Goal: Information Seeking & Learning: Understand process/instructions

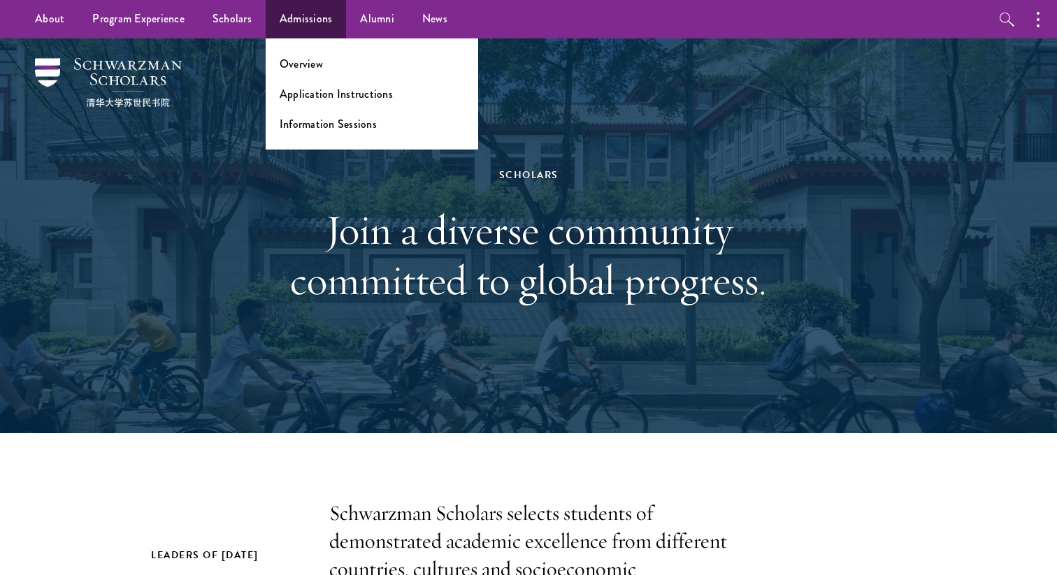
click at [301, 78] on ul "Overview Application Instructions Information Sessions" at bounding box center [372, 93] width 212 height 111
click at [298, 92] on link "Application Instructions" at bounding box center [336, 94] width 113 height 16
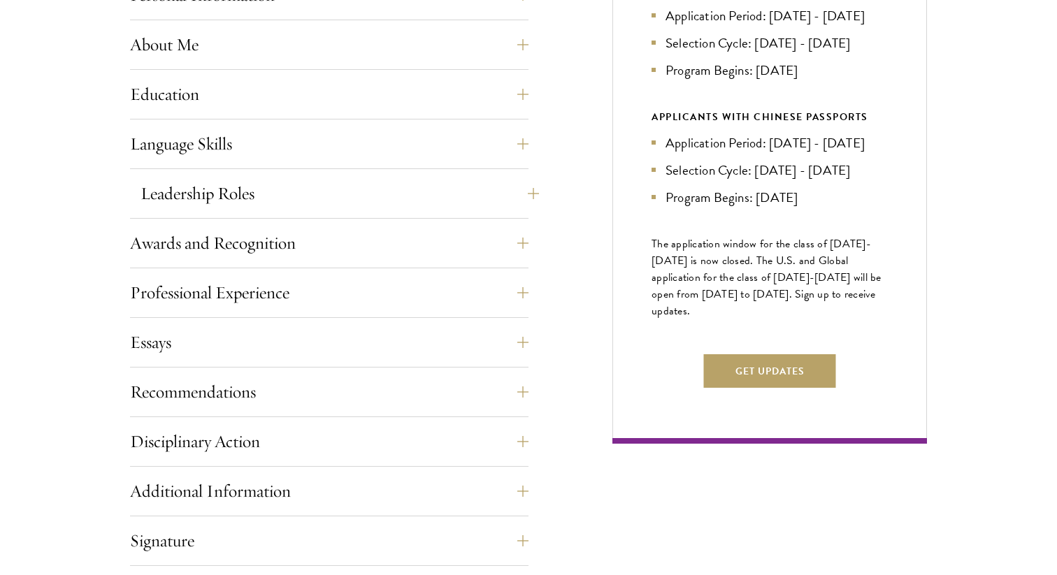
scroll to position [685, 0]
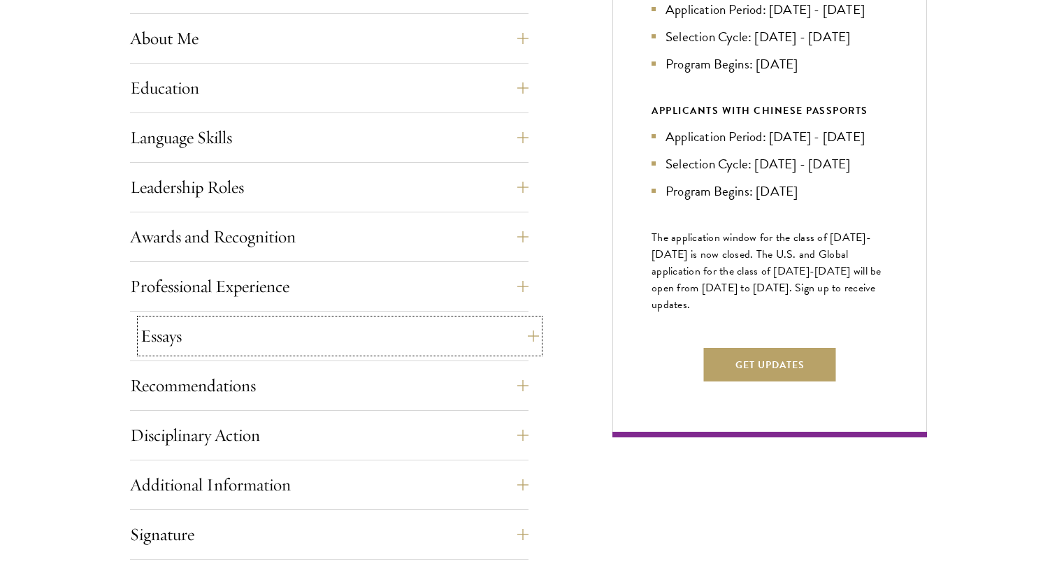
click at [350, 337] on button "Essays" at bounding box center [339, 336] width 398 height 34
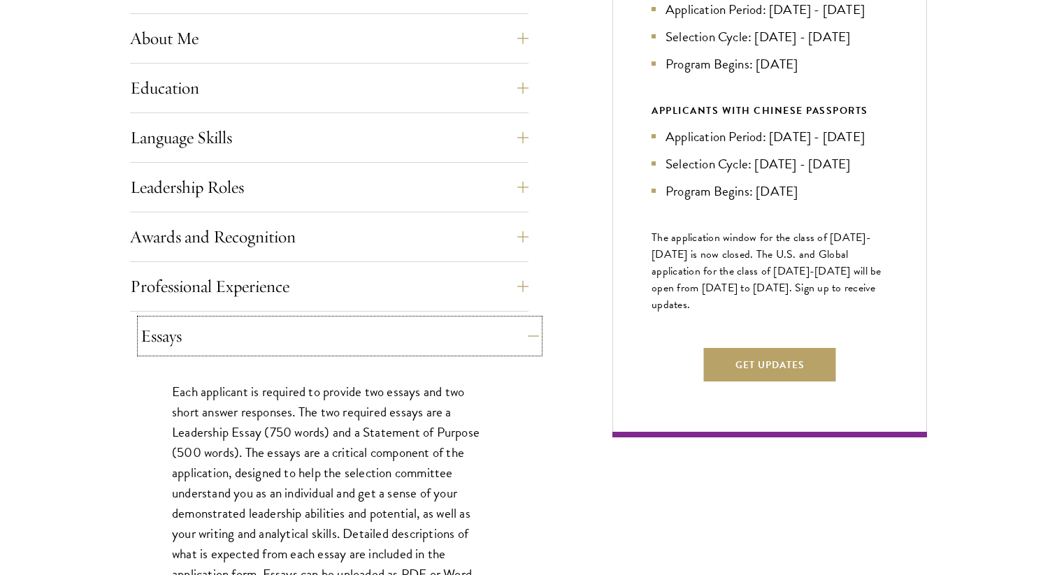
click at [350, 337] on button "Essays" at bounding box center [339, 336] width 398 height 34
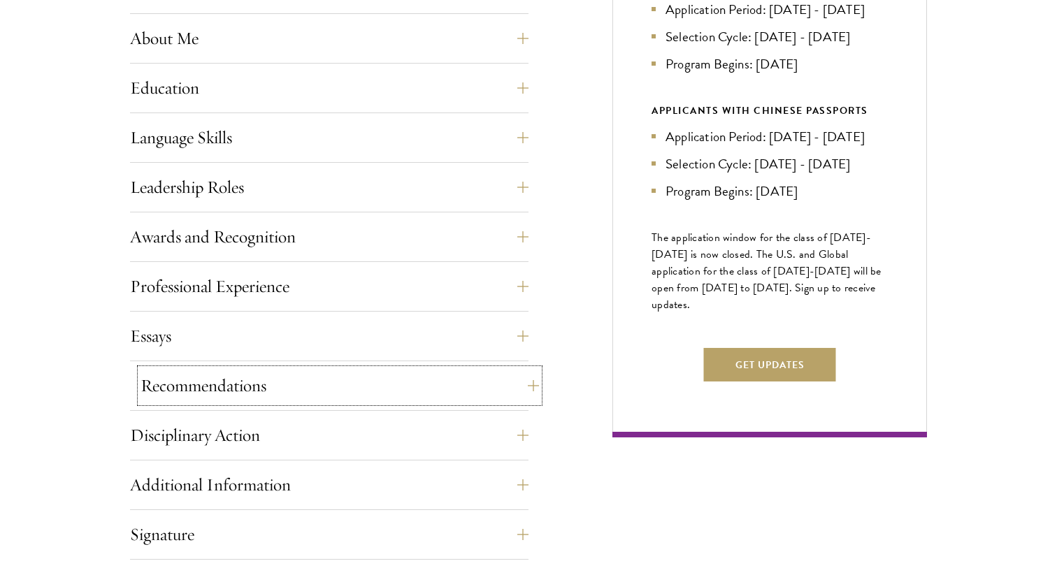
click at [297, 384] on button "Recommendations" at bounding box center [339, 386] width 398 height 34
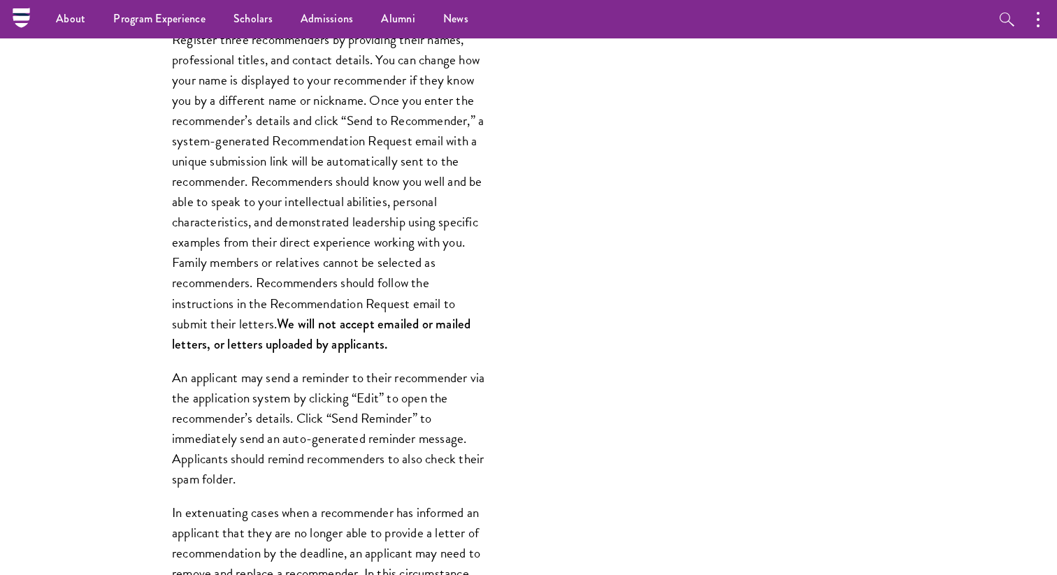
scroll to position [1083, 0]
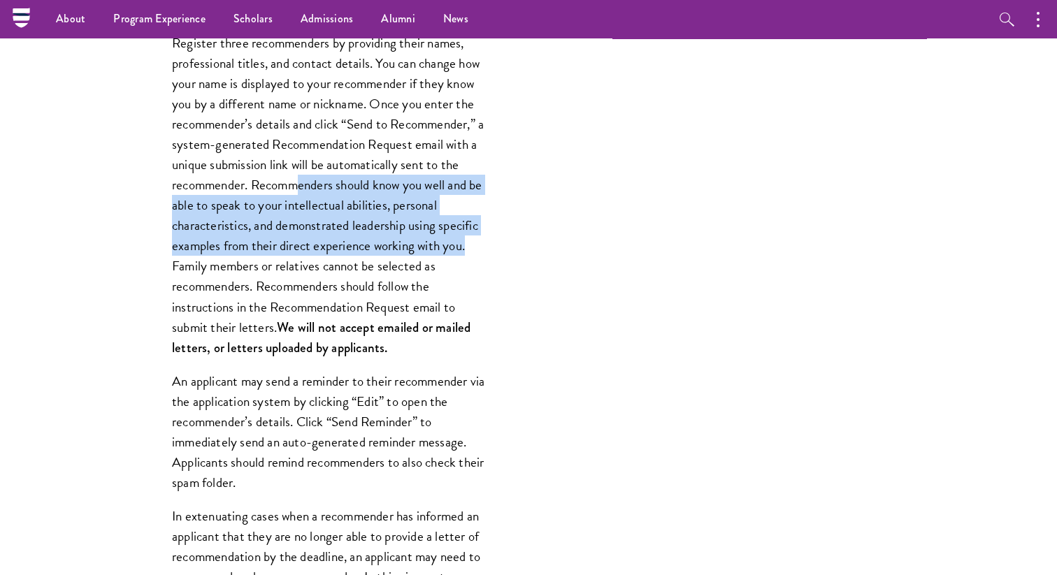
drag, startPoint x: 294, startPoint y: 185, endPoint x: 479, endPoint y: 249, distance: 195.4
click at [480, 250] on p "Register three recommenders by providing their names, professional titles, and …" at bounding box center [329, 195] width 315 height 325
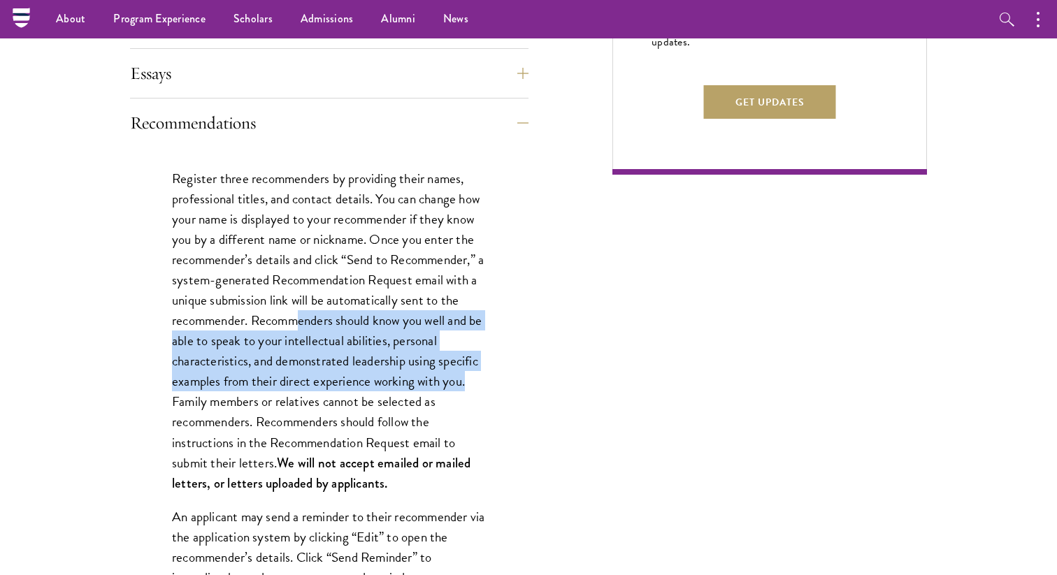
scroll to position [920, 0]
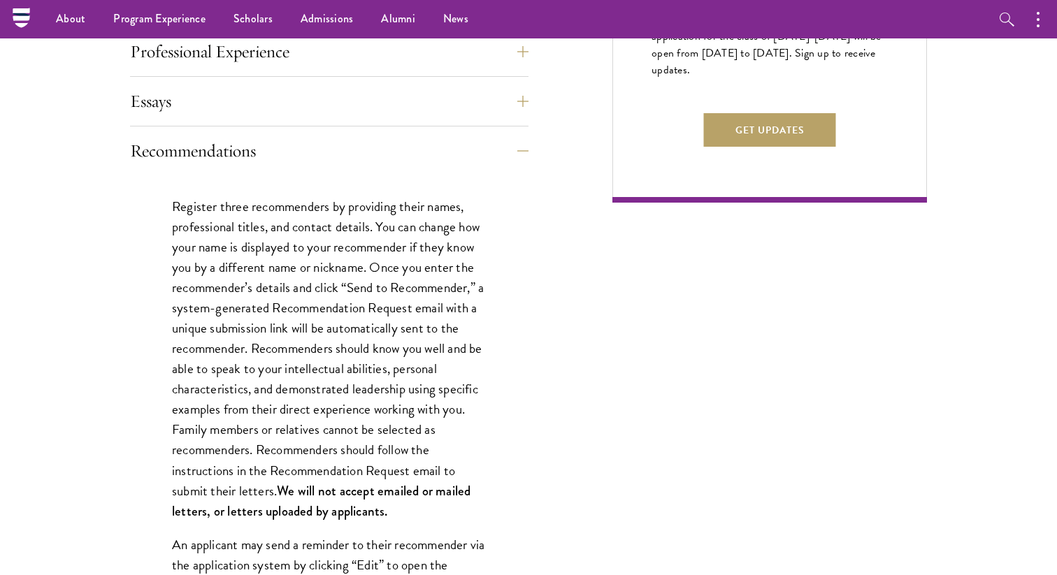
click at [461, 327] on p "Register three recommenders by providing their names, professional titles, and …" at bounding box center [329, 358] width 315 height 325
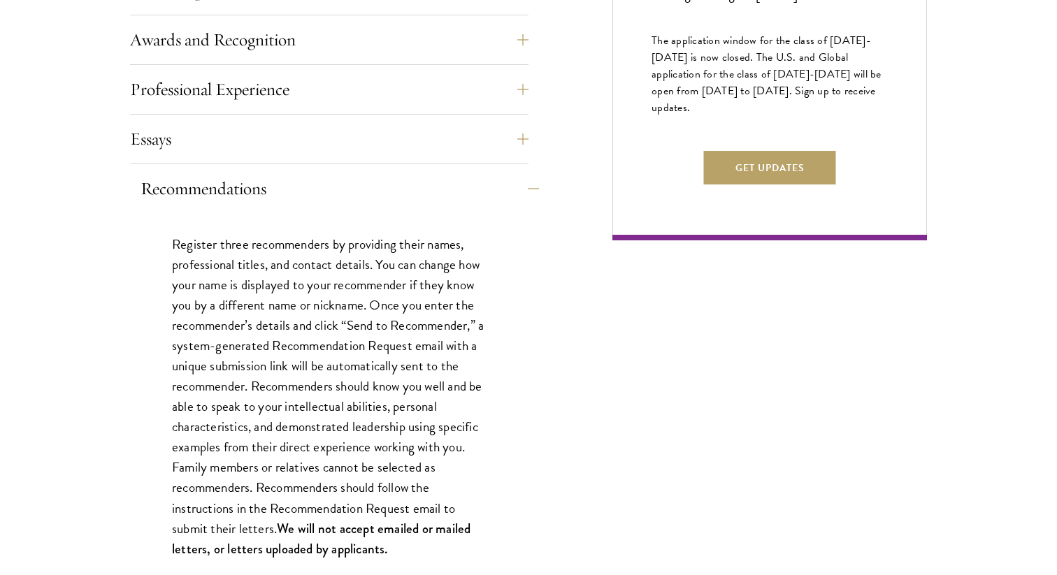
scroll to position [888, 0]
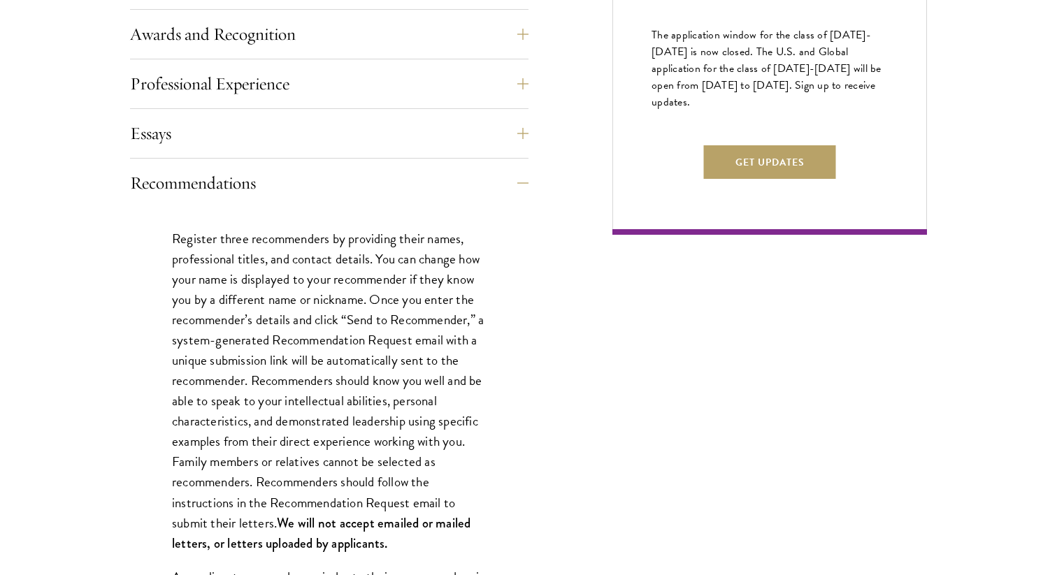
click at [307, 294] on p "Register three recommenders by providing their names, professional titles, and …" at bounding box center [329, 391] width 315 height 325
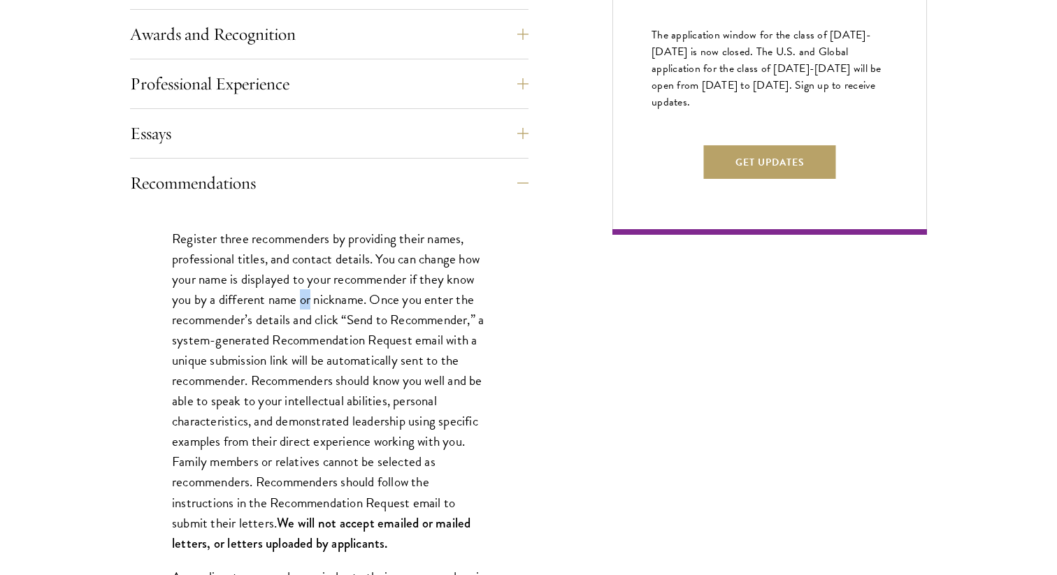
click at [307, 294] on p "Register three recommenders by providing their names, professional titles, and …" at bounding box center [329, 391] width 315 height 325
click at [439, 301] on p "Register three recommenders by providing their names, professional titles, and …" at bounding box center [329, 391] width 315 height 325
